Goal: Find specific page/section

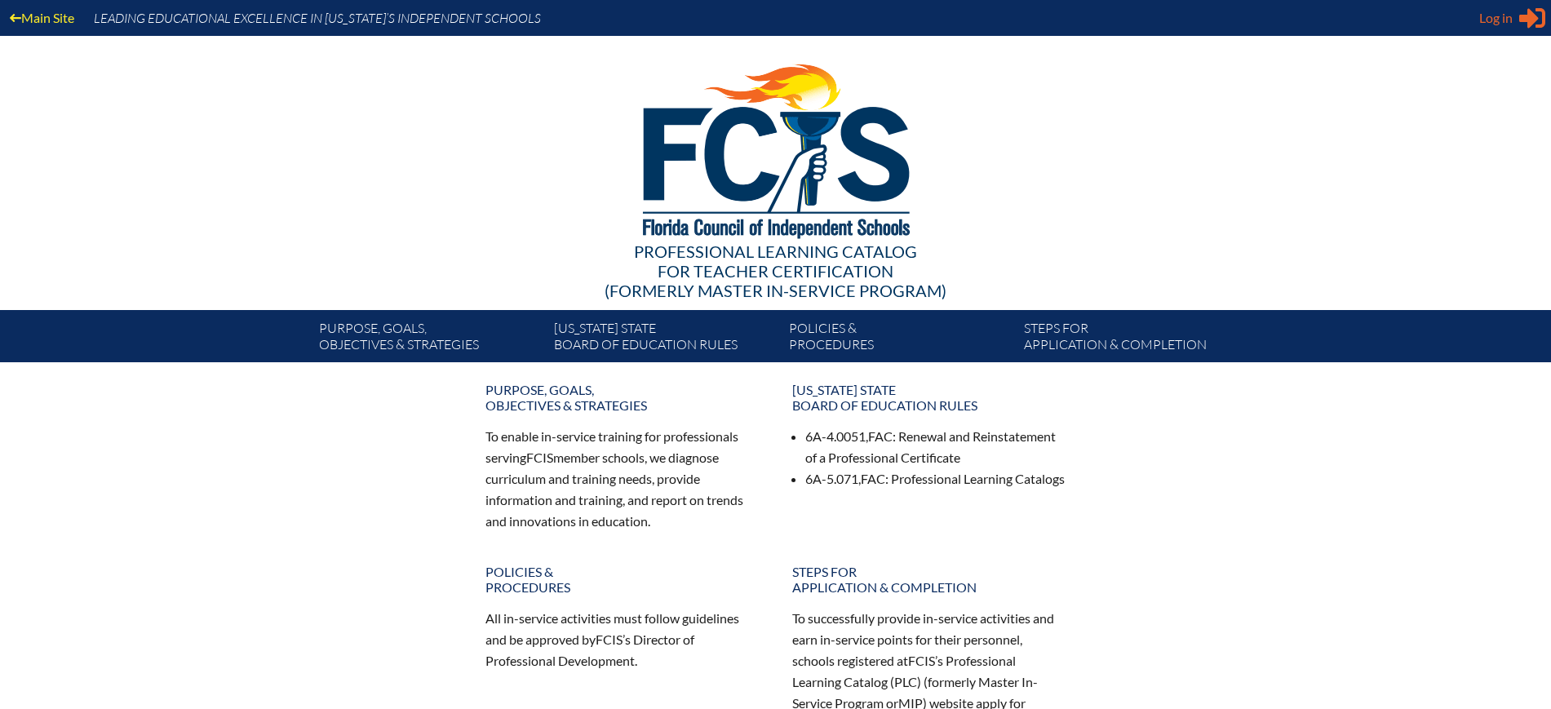
type input "[EMAIL_ADDRESS][DOMAIN_NAME]"
click at [1489, 17] on span "Log in" at bounding box center [1495, 18] width 33 height 20
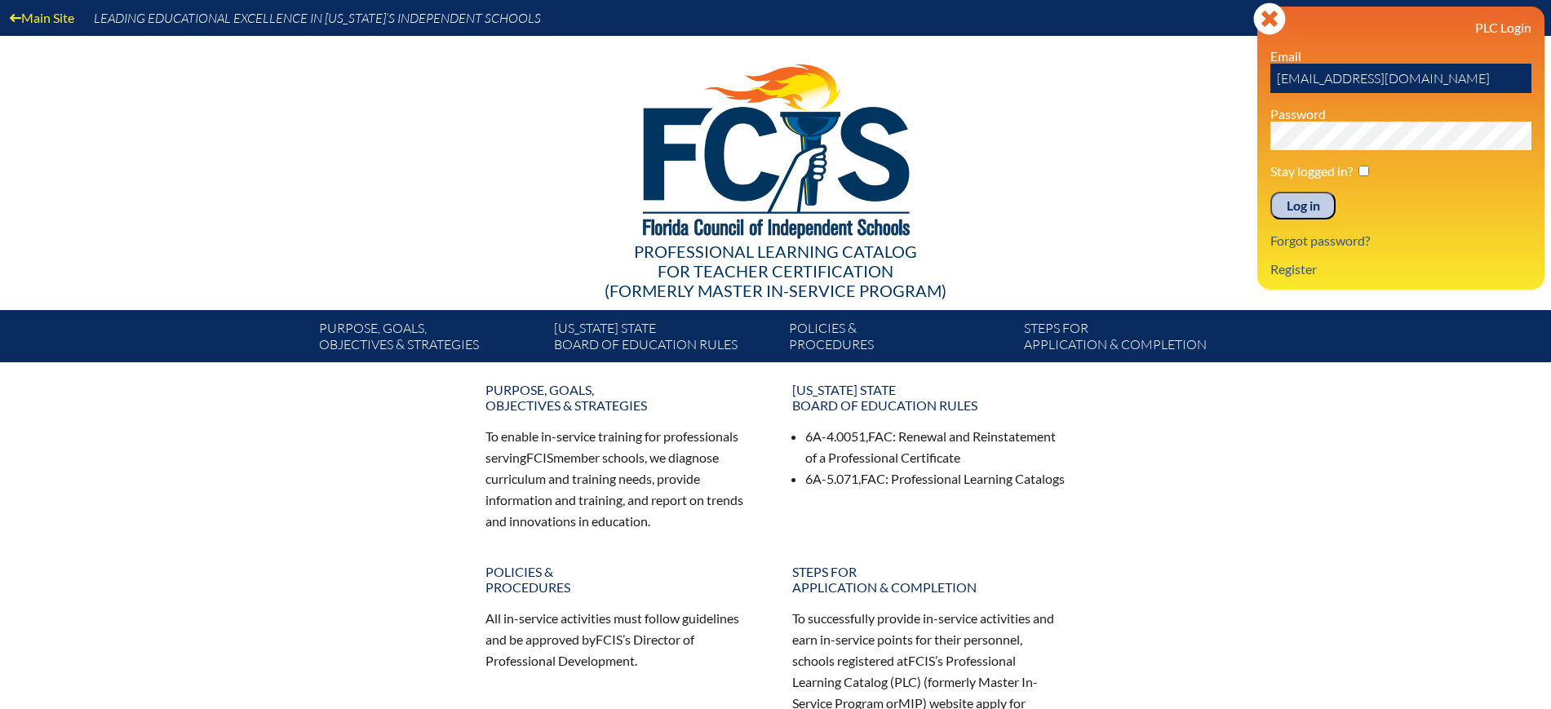
click at [1293, 206] on input "Log in" at bounding box center [1302, 206] width 65 height 28
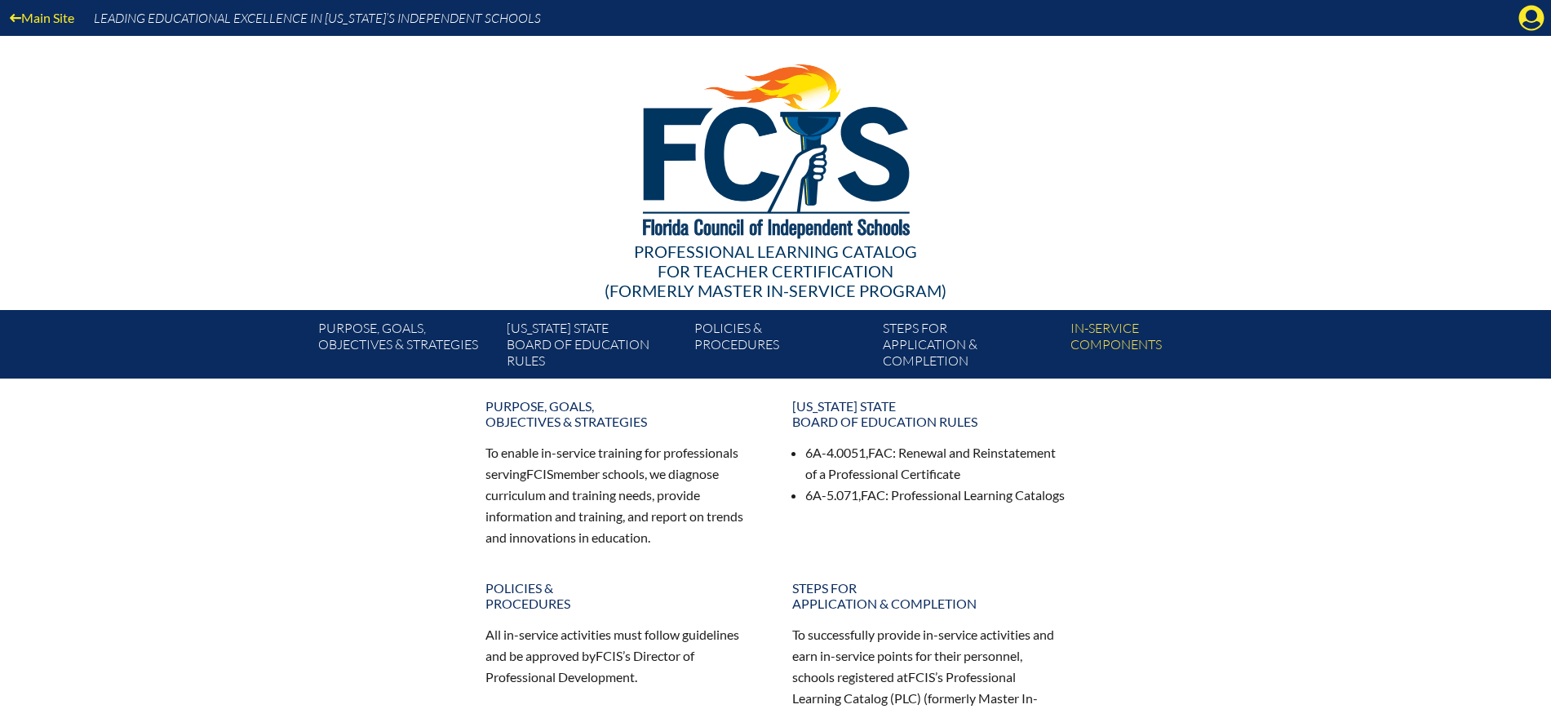
click at [1532, 17] on icon "Manage Account" at bounding box center [1531, 18] width 26 height 26
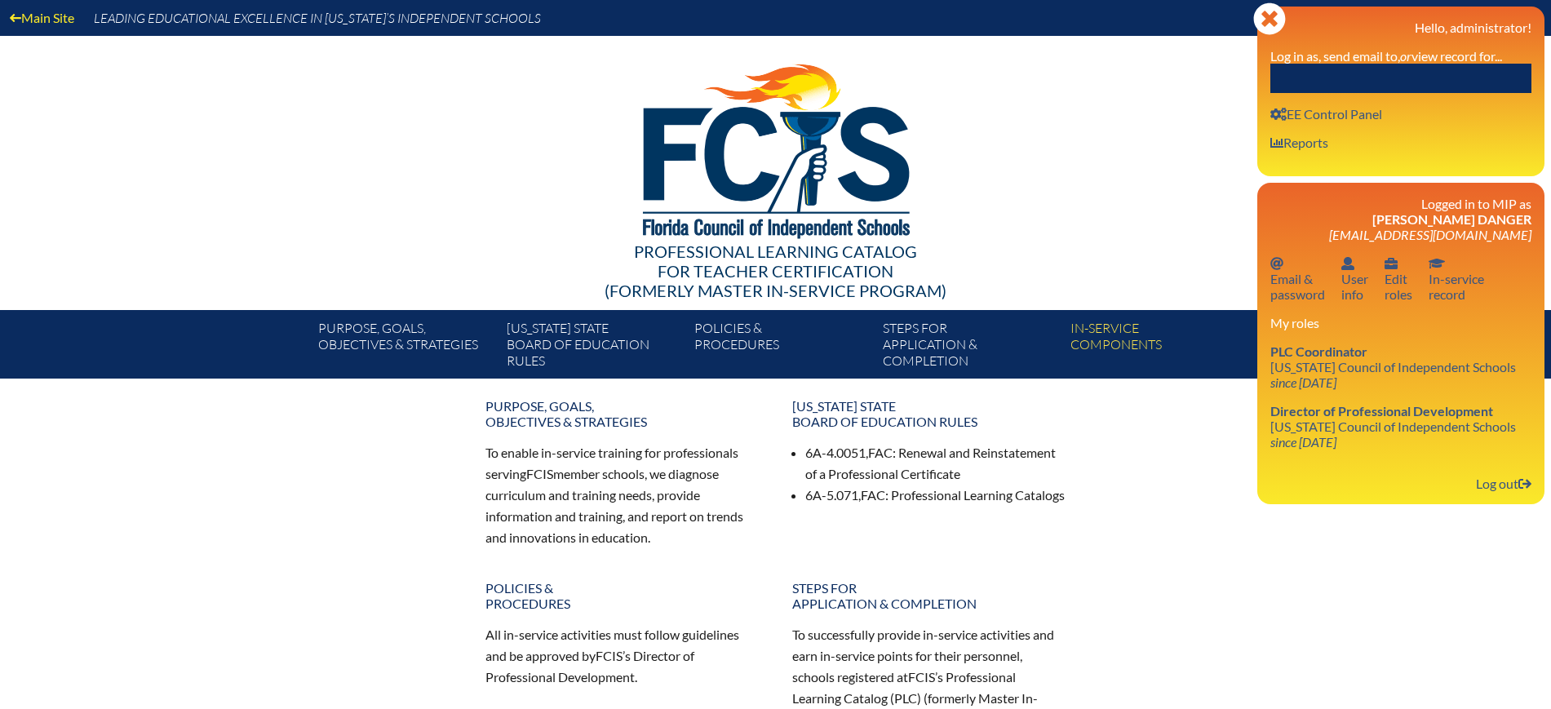
click at [1451, 78] on input "text" at bounding box center [1400, 78] width 261 height 29
paste input "[PERSON_NAME]"
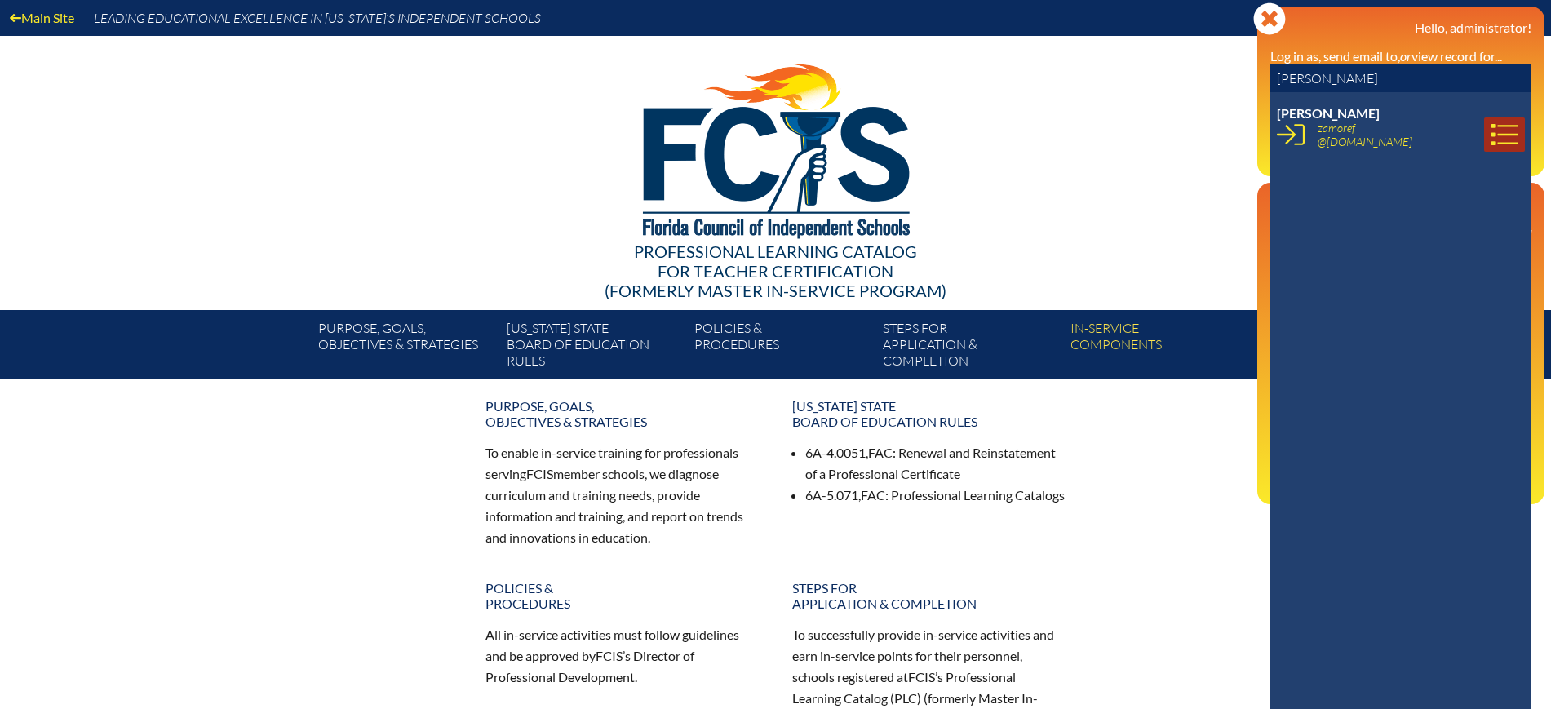
type input "[PERSON_NAME]"
click at [1491, 125] on icon at bounding box center [1504, 134] width 27 height 21
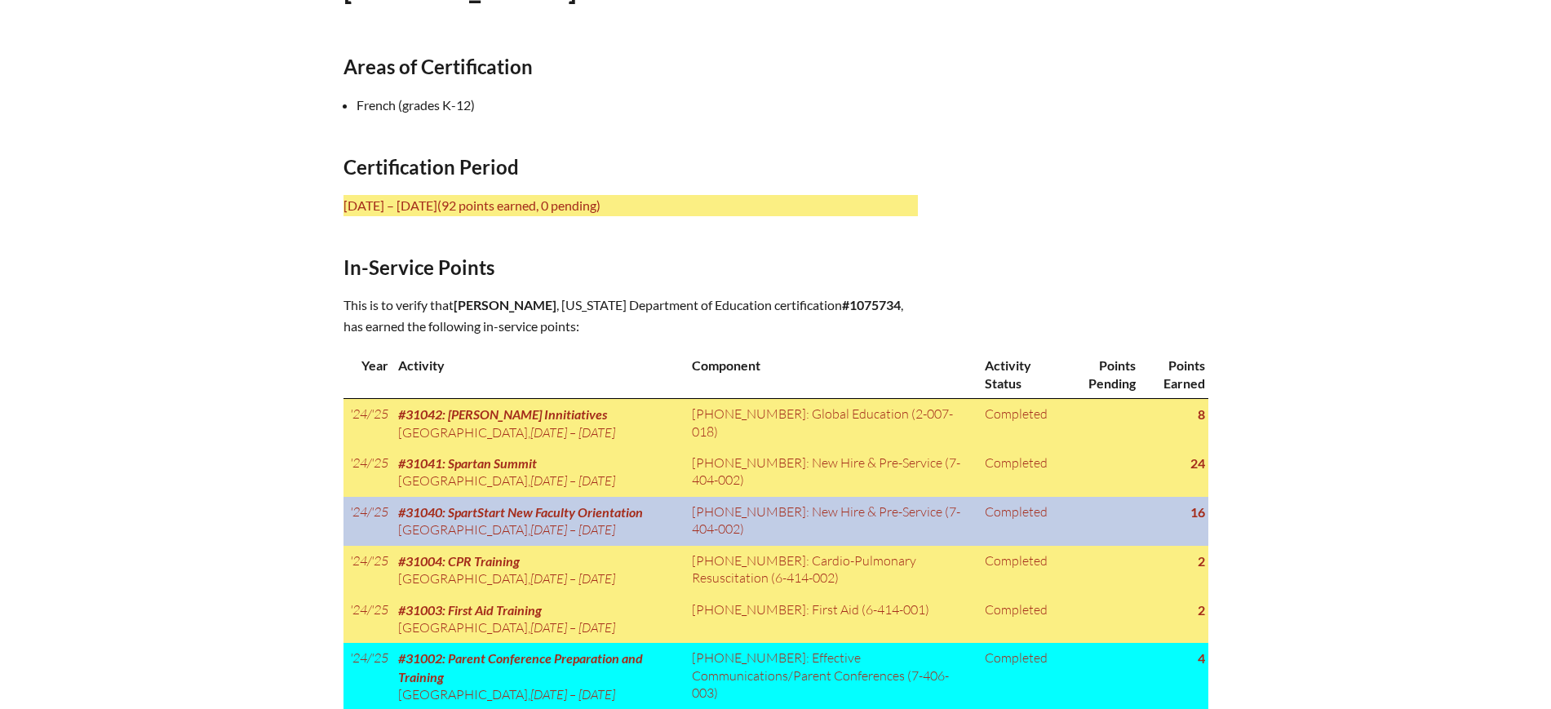
scroll to position [510, 0]
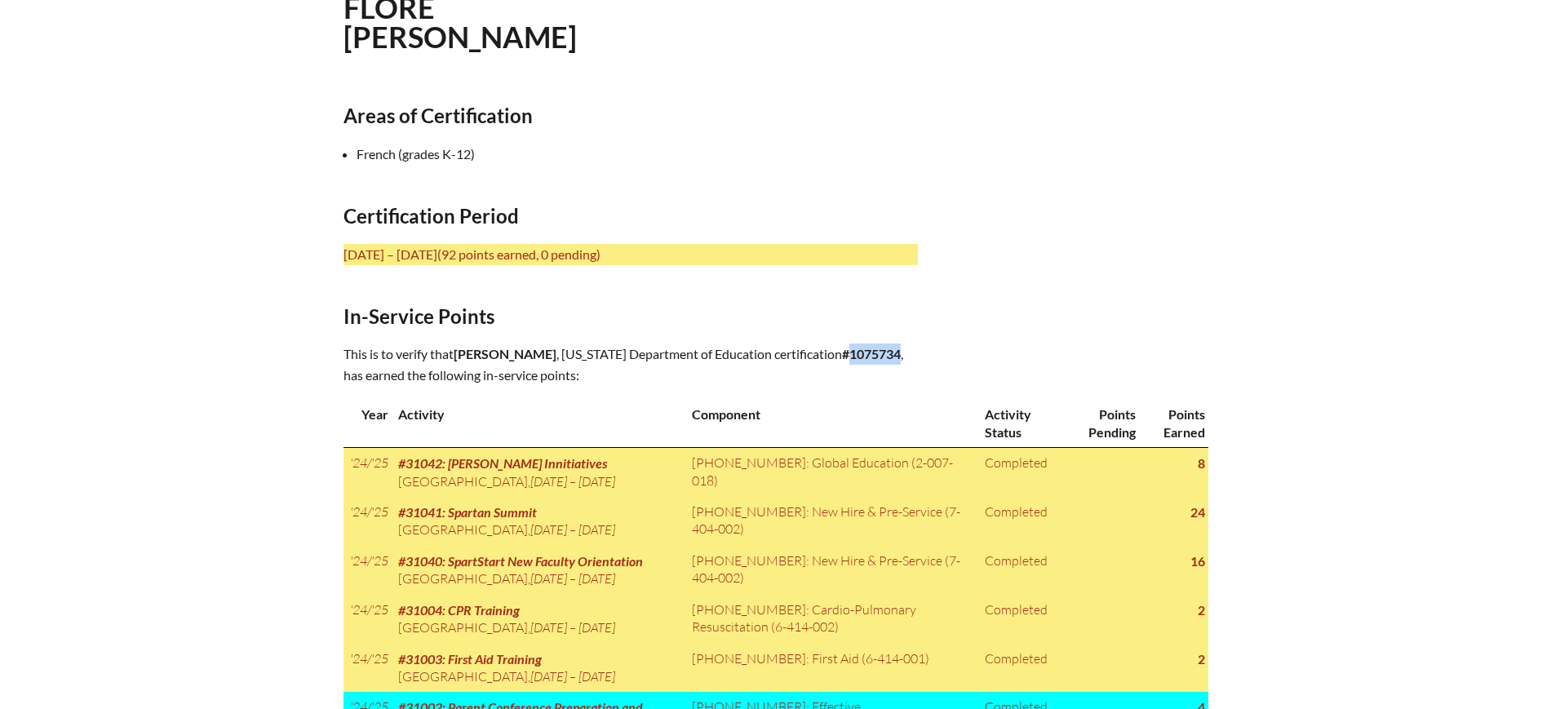
drag, startPoint x: 875, startPoint y: 351, endPoint x: 826, endPoint y: 347, distance: 49.9
click at [842, 347] on b "#1075734" at bounding box center [871, 354] width 59 height 16
copy b "1075734"
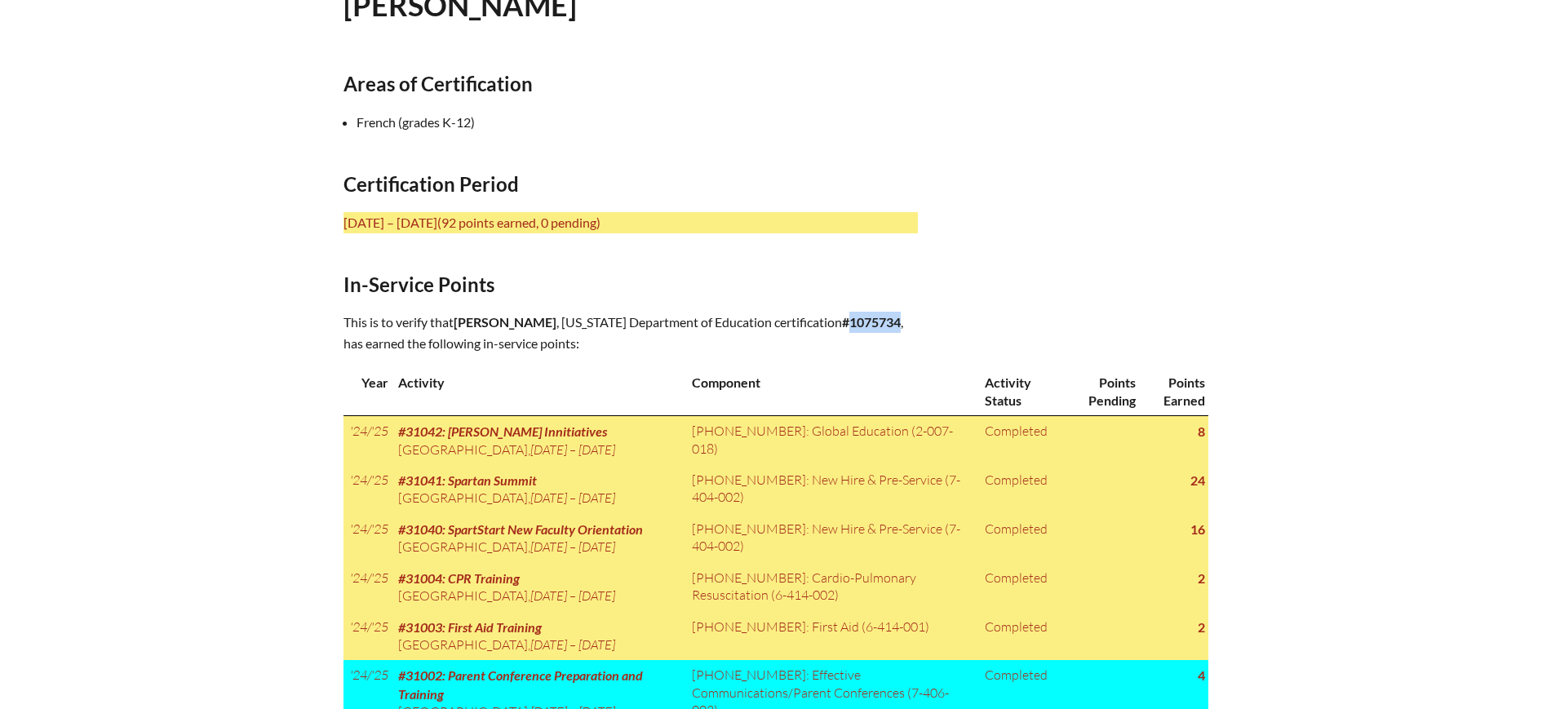
scroll to position [370, 0]
